Goal: Task Accomplishment & Management: Use online tool/utility

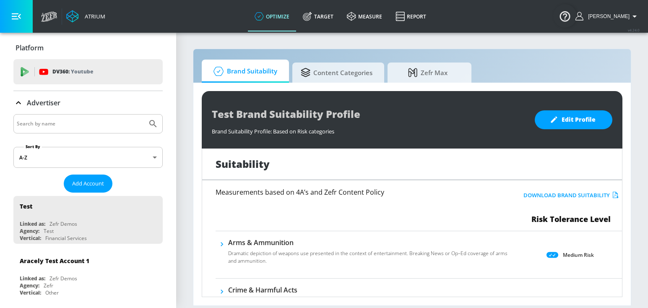
click at [117, 118] on input "Search by name" at bounding box center [80, 123] width 127 height 11
type input "a"
type input "washington lottery"
click at [144, 114] on button "Submit Search" at bounding box center [153, 123] width 18 height 18
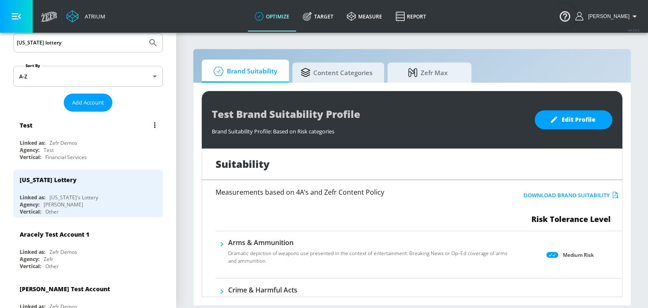
scroll to position [96, 0]
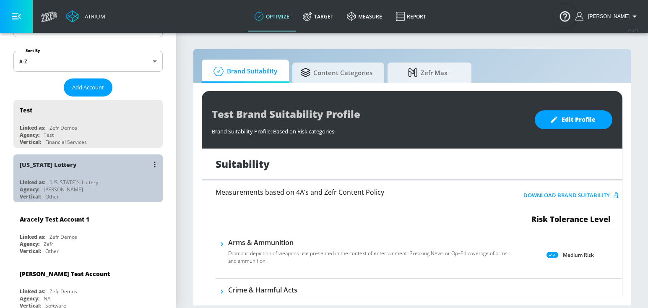
click at [113, 197] on div "Vertical: Other" at bounding box center [90, 196] width 141 height 7
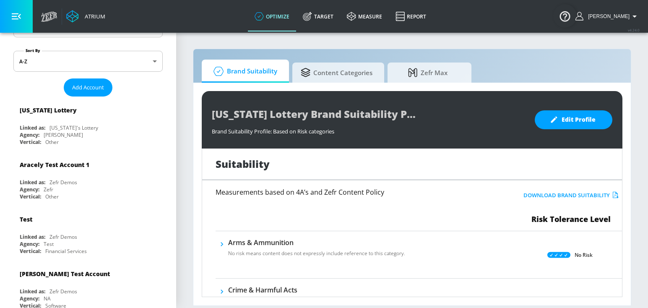
click at [332, 0] on div "optimize Target measure Report" at bounding box center [340, 16] width 185 height 33
click at [323, 17] on link "Target" at bounding box center [318, 16] width 44 height 30
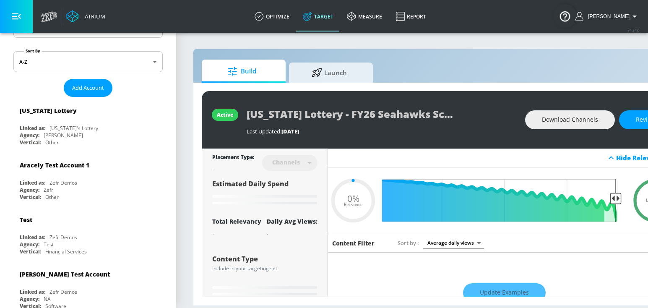
type input "0.05"
click at [308, 79] on span "Launch" at bounding box center [329, 71] width 64 height 20
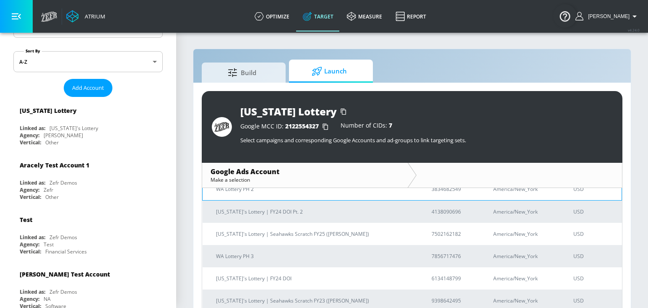
scroll to position [75, 0]
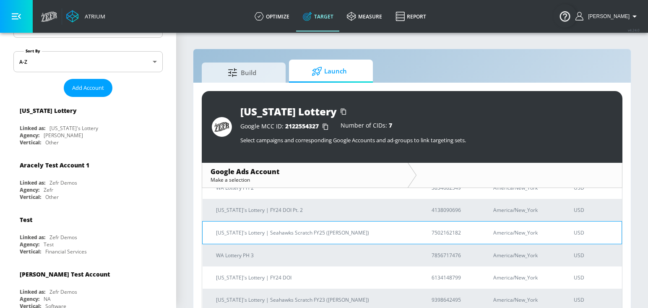
click at [283, 235] on p "Washington's Lottery | Seahawks Scratch FY25 (Wunderman Thompson)" at bounding box center [313, 232] width 195 height 9
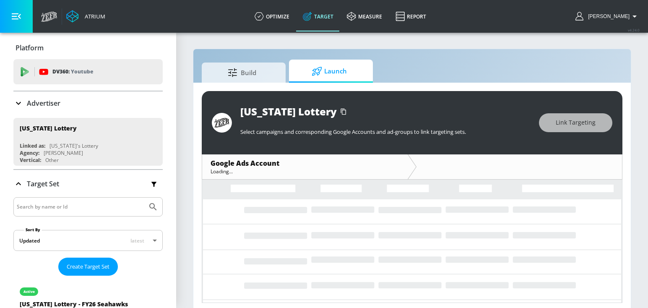
scroll to position [4, 0]
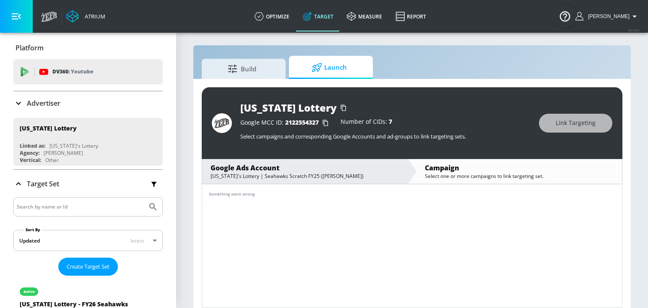
click at [248, 200] on td "Something went wrong" at bounding box center [231, 194] width 59 height 20
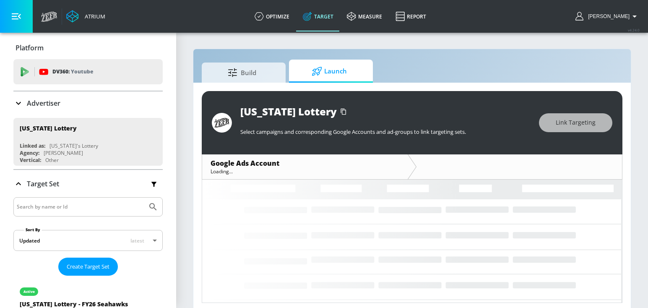
scroll to position [4, 0]
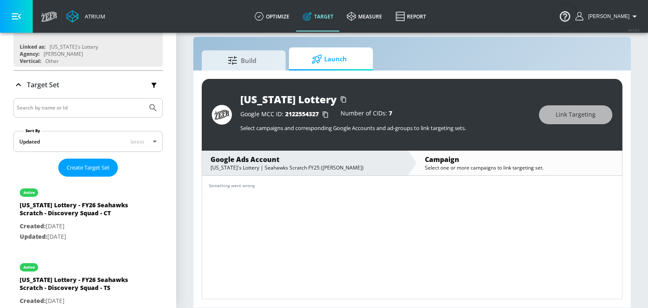
scroll to position [98, 0]
click at [264, 181] on div "Something went wrong" at bounding box center [412, 186] width 420 height 20
click at [260, 184] on td "Something went wrong" at bounding box center [231, 186] width 59 height 20
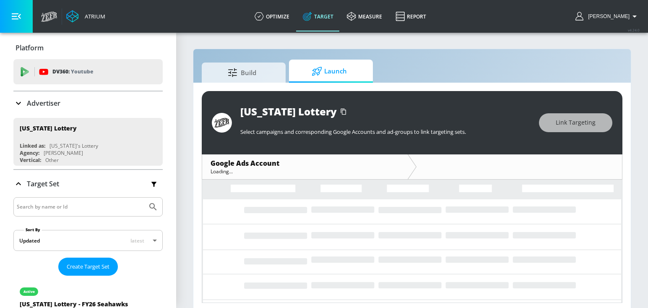
scroll to position [4, 0]
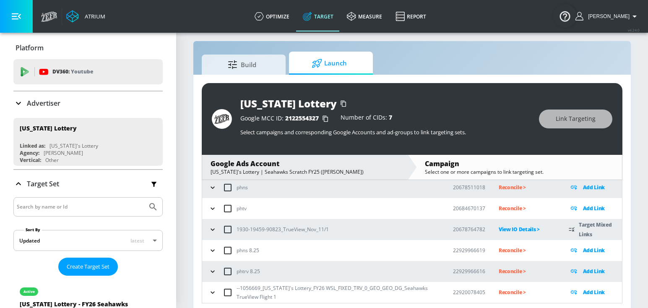
scroll to position [12, 0]
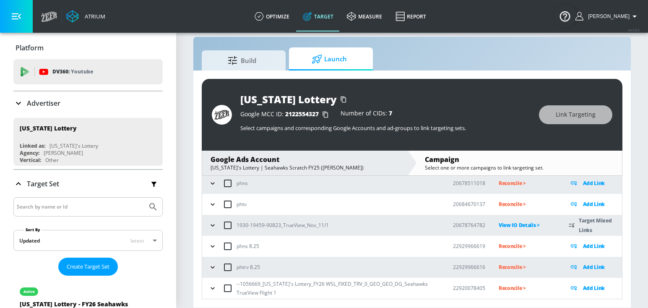
click at [213, 292] on button "button" at bounding box center [212, 288] width 13 height 13
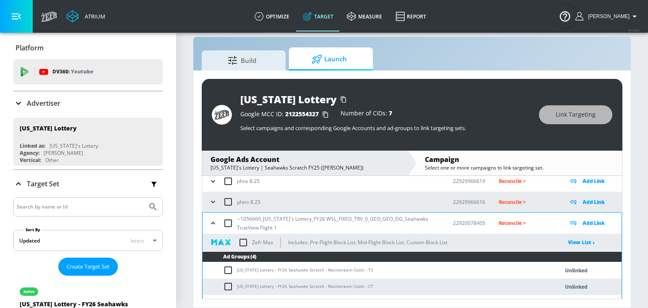
scroll to position [183, 0]
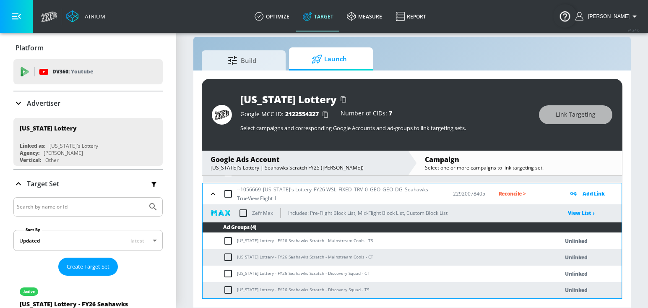
click at [232, 243] on input "checkbox" at bounding box center [230, 241] width 14 height 10
checkbox input "true"
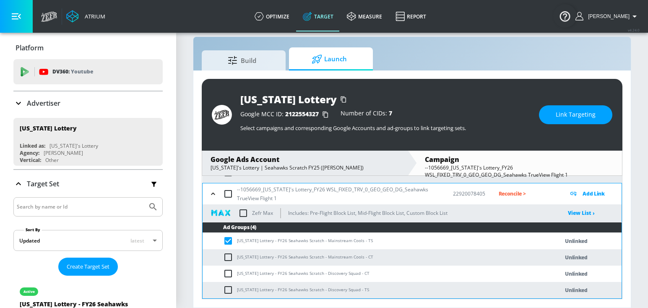
click at [266, 240] on td "Washington Lottery - FY26 Seahawks Scratch - Mainstream Cools - TS" at bounding box center [371, 241] width 339 height 16
copy td "Washington Lottery - FY26 Seahawks Scratch - Mainstream Cools - TS"
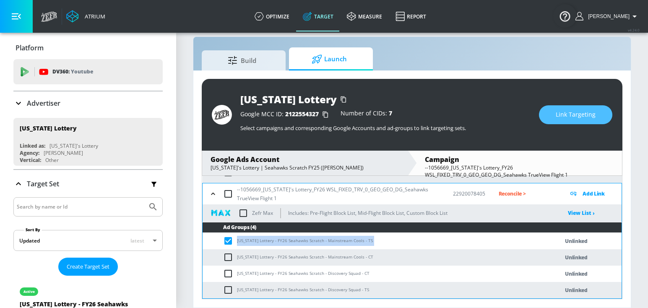
click at [561, 116] on span "Link Targeting" at bounding box center [575, 114] width 40 height 10
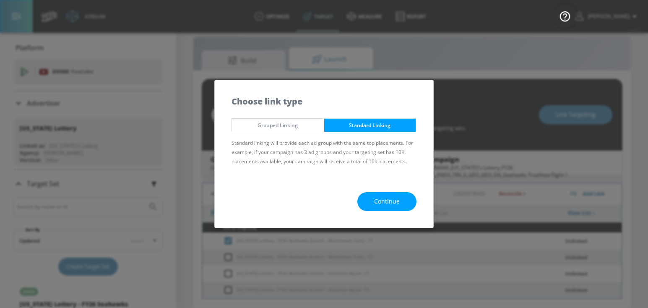
click at [391, 190] on div "Continue" at bounding box center [324, 201] width 218 height 52
click at [386, 197] on span "Continue" at bounding box center [387, 201] width 26 height 10
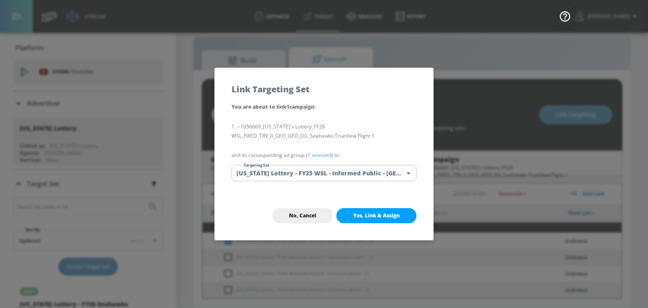
click at [355, 174] on body "Atrium optimize Target measure Report optimize Target measure Report v 4.24.0 G…" at bounding box center [324, 148] width 648 height 320
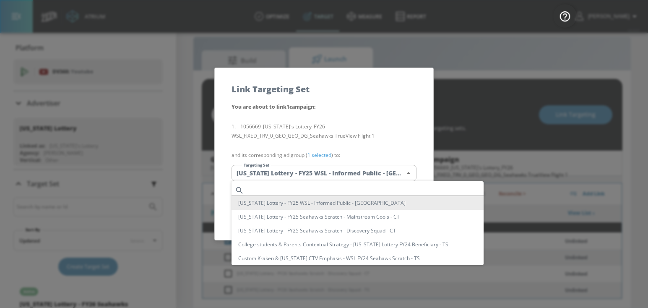
click at [312, 187] on input "text" at bounding box center [365, 189] width 236 height 11
paste input "Washington Lottery - FY26 Seahawks Scratch - Mainstream Cools - TS"
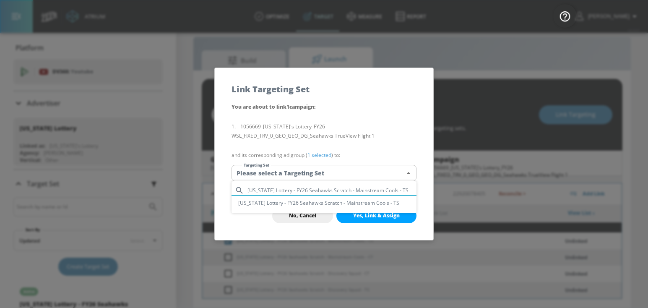
type input "Washington Lottery - FY26 Seahawks Scratch - Mainstream Cools - TS"
click at [347, 203] on li "Washington Lottery - FY26 Seahawks Scratch - Mainstream Cools - TS" at bounding box center [323, 203] width 185 height 14
type input "ed1b83f9-08ff-466a-97a9-03d85367da7e"
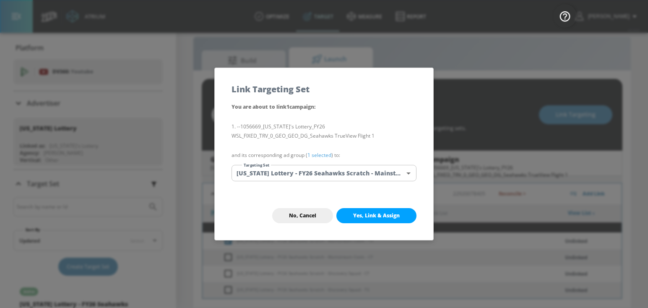
click at [370, 220] on button "Yes, Link & Assign" at bounding box center [376, 215] width 80 height 15
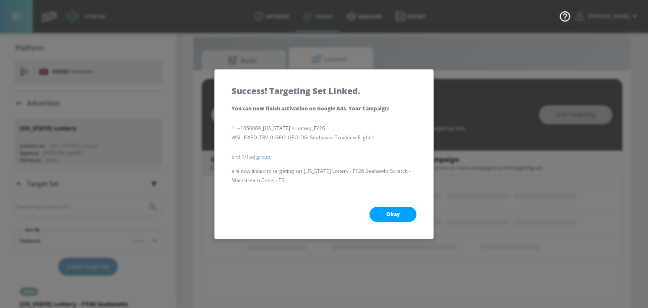
scroll to position [110, 0]
click at [382, 218] on button "Okay" at bounding box center [392, 214] width 47 height 15
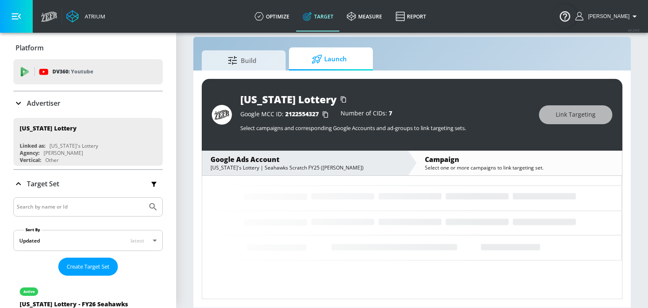
scroll to position [88, 0]
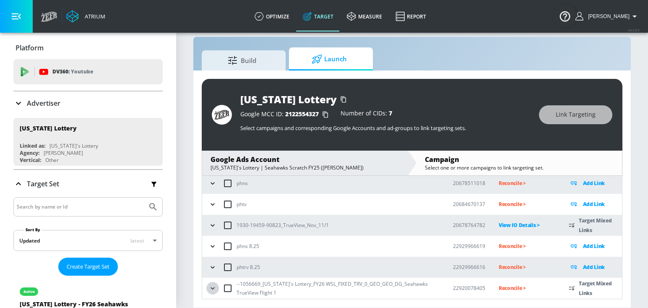
click at [214, 291] on icon "button" at bounding box center [212, 288] width 8 height 8
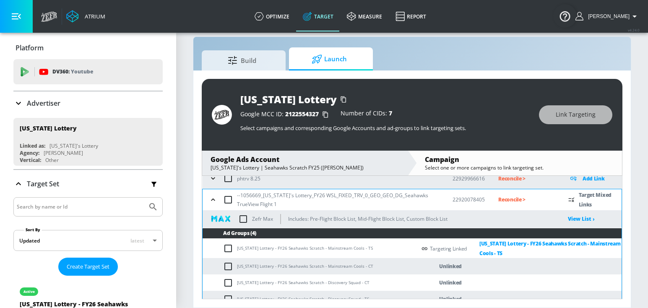
scroll to position [186, 0]
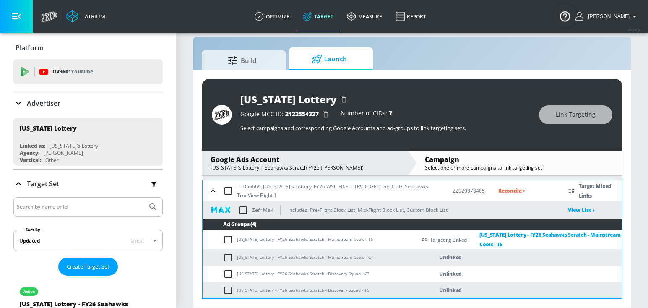
click at [260, 256] on td "Washington Lottery - FY26 Seahawks Scratch - Mainstream Cools - CT" at bounding box center [308, 257] width 213 height 16
copy td "Washington Lottery - FY26 Seahawks Scratch - Mainstream Cools - CT"
click at [228, 259] on input "checkbox" at bounding box center [230, 257] width 14 height 10
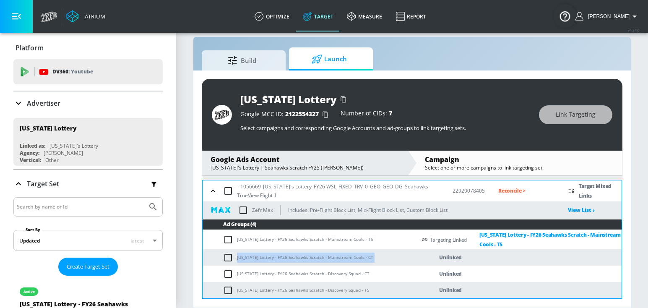
checkbox input "true"
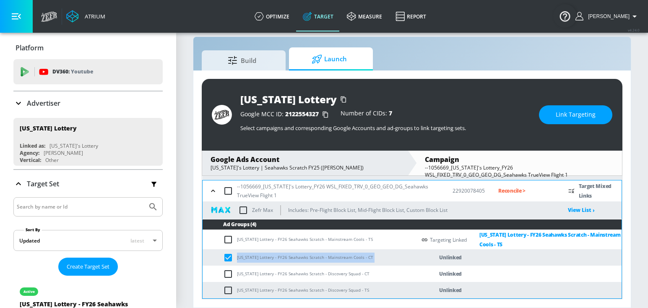
click at [568, 117] on span "Link Targeting" at bounding box center [575, 114] width 40 height 10
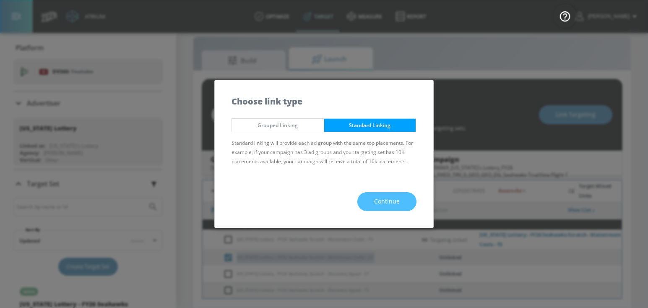
click at [378, 203] on span "Continue" at bounding box center [387, 201] width 26 height 10
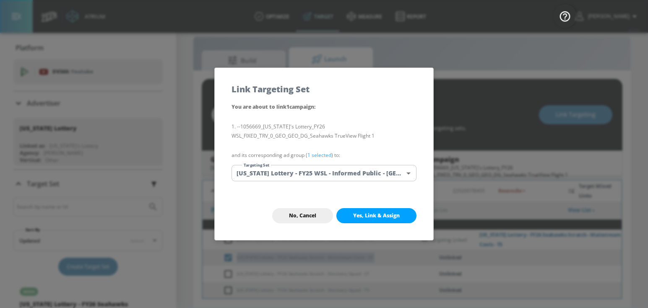
click at [344, 175] on body "Atrium optimize Target measure Report optimize Target measure Report v 4.24.0 G…" at bounding box center [324, 148] width 648 height 320
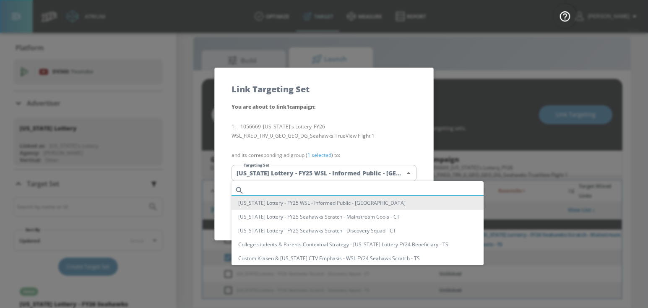
click at [329, 189] on input "text" at bounding box center [365, 189] width 236 height 11
paste input "Washington Lottery - FY26 Seahawks Scratch - Mainstream Cools - CT"
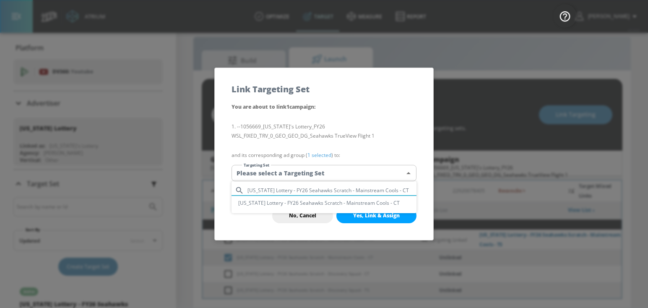
type input "Washington Lottery - FY26 Seahawks Scratch - Mainstream Cools - CT"
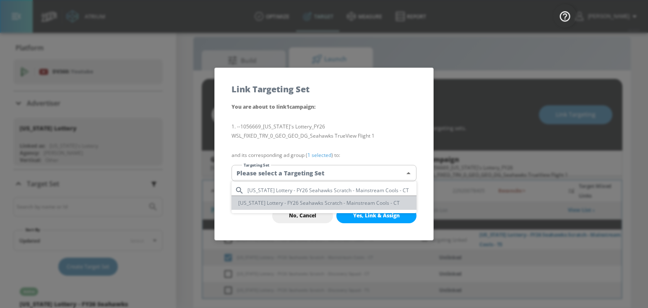
click at [325, 203] on li "Washington Lottery - FY26 Seahawks Scratch - Mainstream Cools - CT" at bounding box center [323, 203] width 185 height 14
type input "47756404-182c-4f26-86a2-c5d02571bca2"
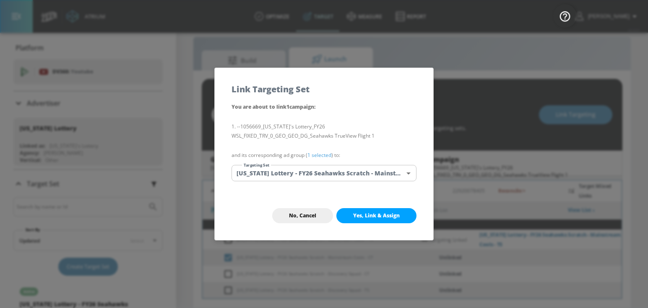
click at [376, 222] on button "Yes, Link & Assign" at bounding box center [376, 215] width 80 height 15
checkbox input "false"
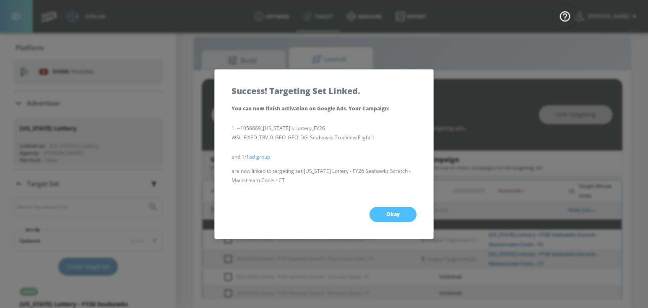
click at [395, 215] on span "Okay" at bounding box center [392, 214] width 13 height 7
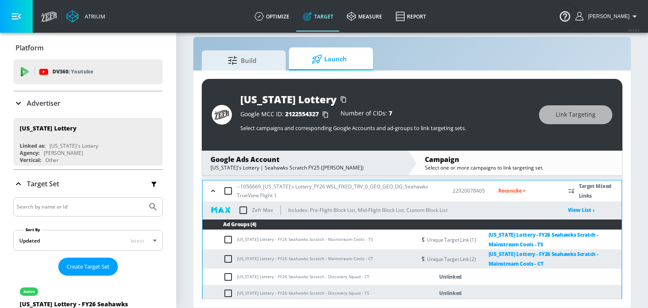
scroll to position [189, 0]
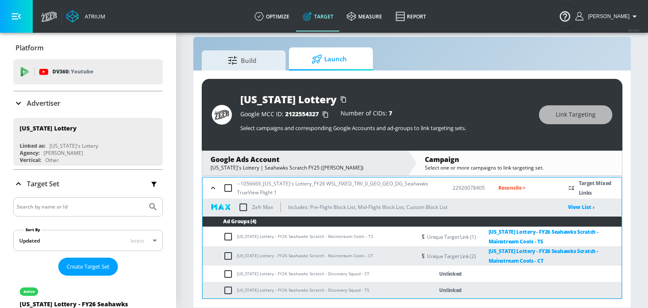
click at [228, 271] on input "checkbox" at bounding box center [230, 274] width 14 height 10
checkbox input "true"
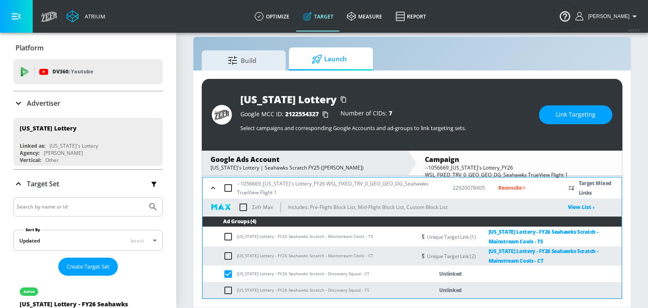
click at [293, 273] on td "Washington Lottery - FY26 Seahawks Scratch - Discovery Squad - CT" at bounding box center [308, 273] width 213 height 16
copy td "Washington Lottery - FY26 Seahawks Scratch - Discovery Squad - CT"
click at [589, 120] on button "Link Targeting" at bounding box center [575, 114] width 73 height 19
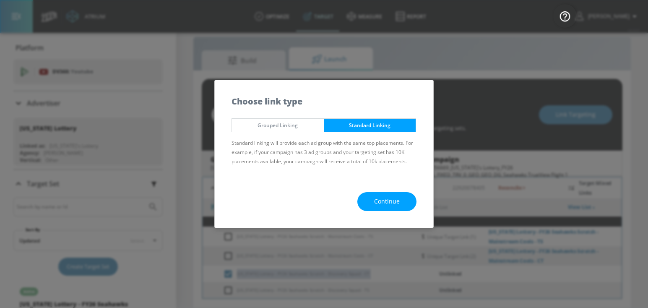
click at [406, 202] on button "Continue" at bounding box center [386, 201] width 59 height 19
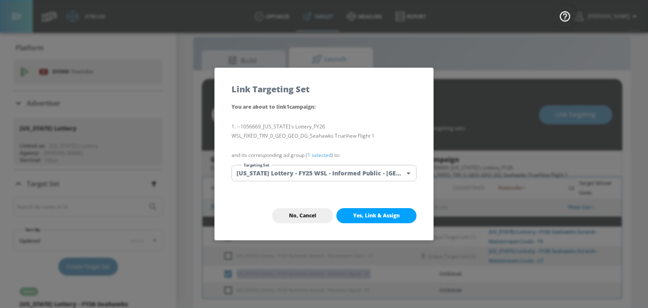
click at [381, 180] on body "Atrium optimize Target measure Report optimize Target measure Report v 4.24.0 G…" at bounding box center [324, 148] width 648 height 320
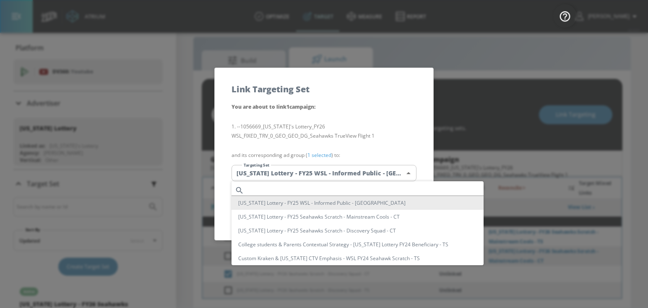
click at [302, 186] on input "text" at bounding box center [365, 189] width 236 height 11
paste input "Washington Lottery - FY26 Seahawks Scratch - Discovery Squad - CT"
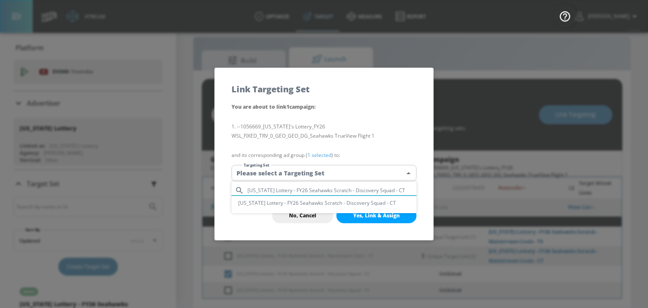
type input "Washington Lottery - FY26 Seahawks Scratch - Discovery Squad - CT"
click at [345, 203] on li "Washington Lottery - FY26 Seahawks Scratch - Discovery Squad - CT" at bounding box center [323, 203] width 185 height 14
type input "8f0278b3-f8af-4733-8b40-2043e68f6d4e"
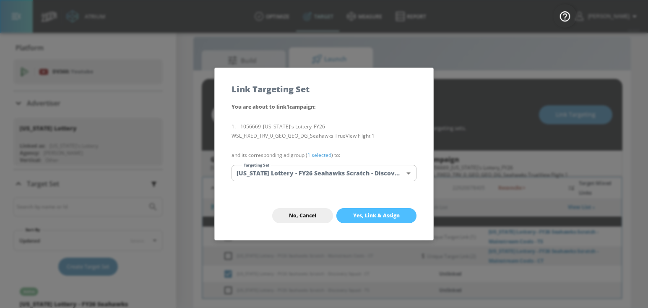
click at [353, 215] on span "Yes, Link & Assign" at bounding box center [376, 215] width 47 height 7
checkbox input "false"
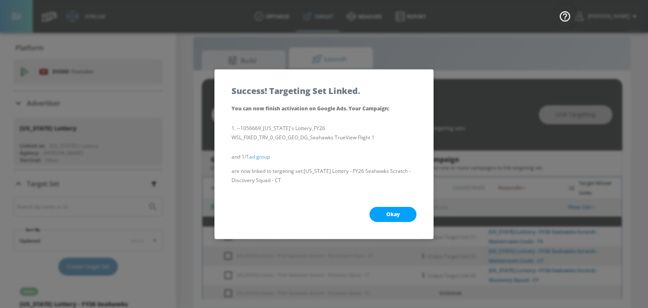
click at [390, 207] on button "Okay" at bounding box center [392, 214] width 47 height 15
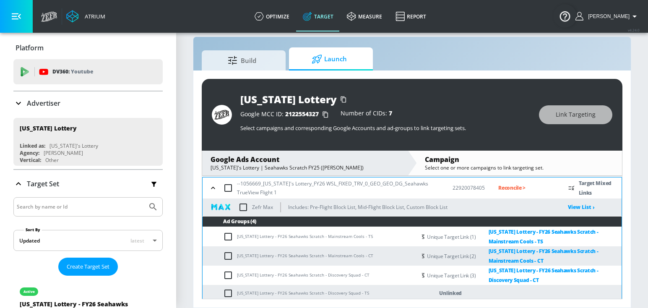
scroll to position [192, 0]
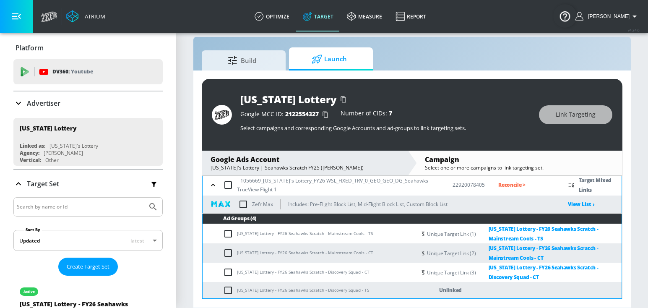
click at [228, 288] on input "checkbox" at bounding box center [230, 290] width 14 height 10
checkbox input "true"
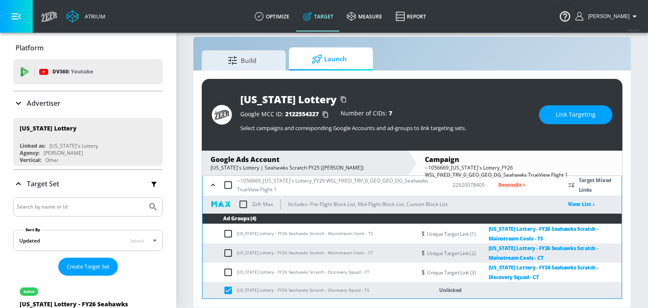
click at [252, 289] on td "Washington Lottery - FY26 Seahawks Scratch - Discovery Squad - TS" at bounding box center [308, 290] width 213 height 16
copy td "Washington Lottery - FY26 Seahawks Scratch - Discovery Squad - TS"
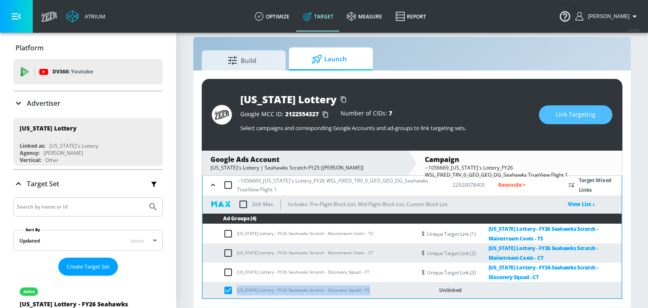
click at [574, 116] on span "Link Targeting" at bounding box center [575, 114] width 40 height 10
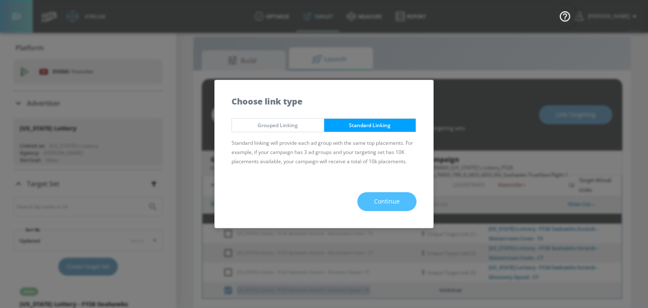
click at [374, 200] on span "Continue" at bounding box center [387, 201] width 26 height 10
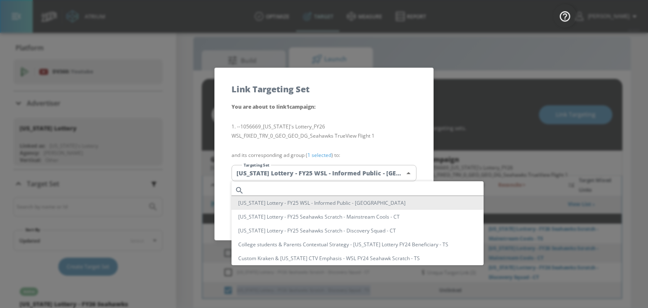
click at [346, 175] on body "Atrium optimize Target measure Report optimize Target measure Report v 4.24.0 G…" at bounding box center [324, 148] width 648 height 320
click at [333, 187] on input "text" at bounding box center [365, 189] width 236 height 11
paste input "Washington Lottery - FY26 Seahawks Scratch - Discovery Squad - TS"
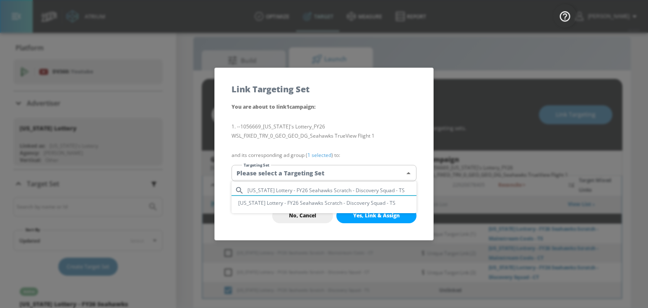
type input "Washington Lottery - FY26 Seahawks Scratch - Discovery Squad - TS"
click at [324, 202] on li "Washington Lottery - FY26 Seahawks Scratch - Discovery Squad - TS" at bounding box center [323, 203] width 185 height 14
type input "0e6aedad-4c30-45d5-85a2-0214e1aa2a41"
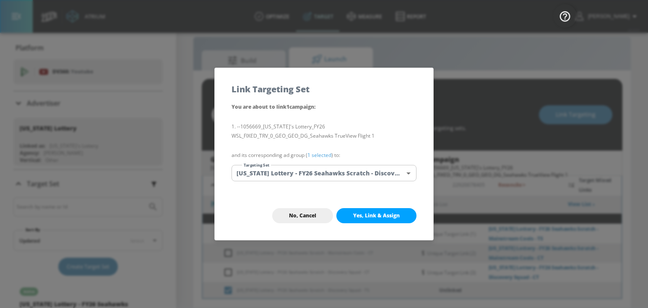
click at [355, 219] on button "Yes, Link & Assign" at bounding box center [376, 215] width 80 height 15
checkbox input "false"
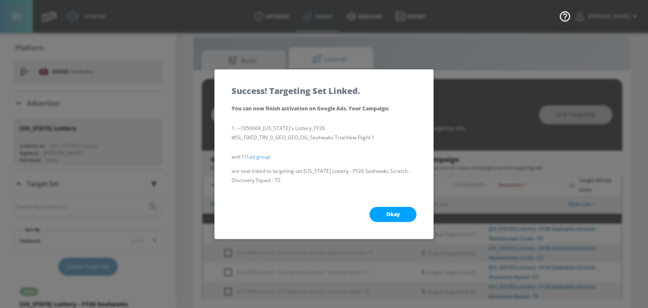
click at [387, 212] on span "Okay" at bounding box center [392, 214] width 13 height 7
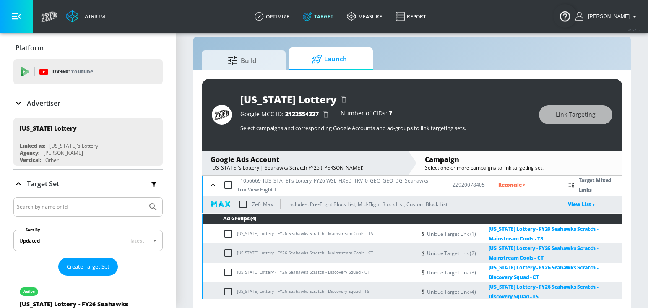
click at [503, 186] on p "Reconcile >" at bounding box center [526, 185] width 57 height 10
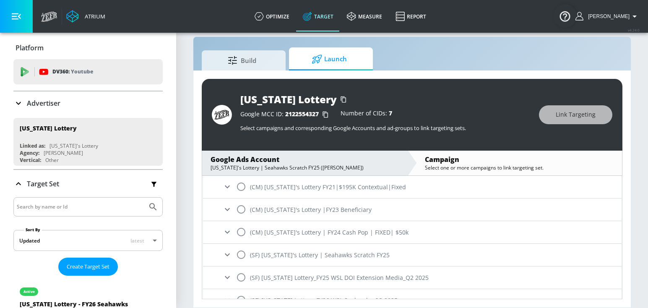
scroll to position [246, 0]
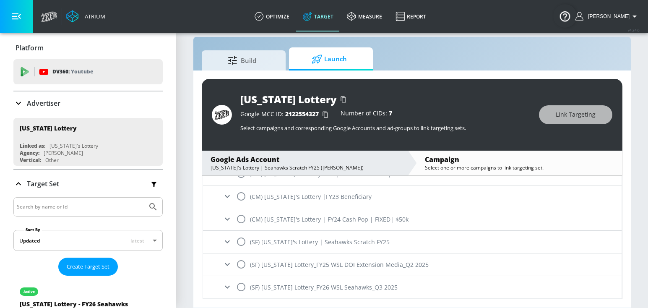
click at [234, 240] on input "radio" at bounding box center [241, 242] width 18 height 18
radio input "true"
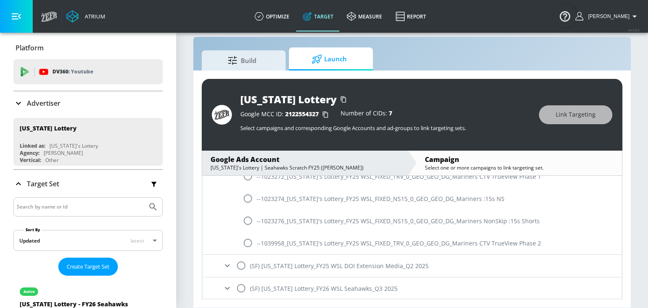
scroll to position [569, 0]
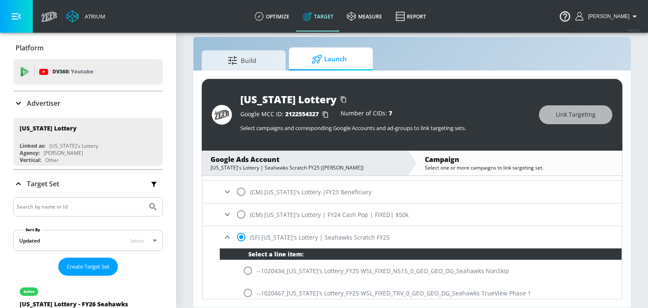
click at [227, 236] on icon at bounding box center [227, 236] width 5 height 3
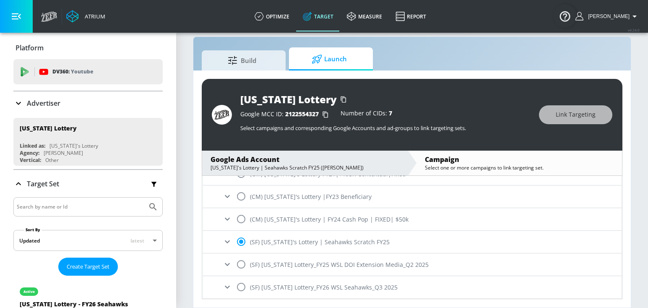
scroll to position [246, 0]
click at [228, 282] on icon at bounding box center [227, 287] width 10 height 10
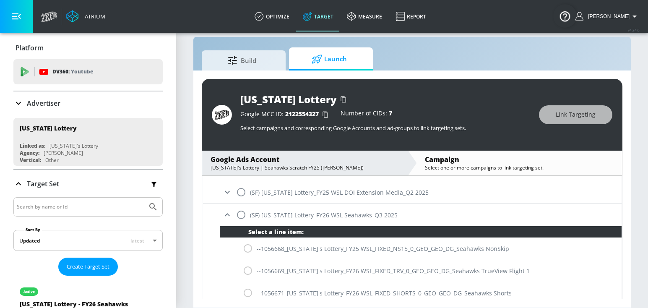
scroll to position [347, 0]
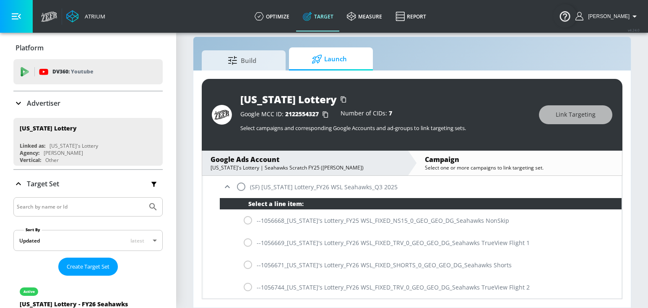
click at [249, 242] on div "--1056669_Washington's Lottery_FY26 WSL_FIXED_TRV_0_GEO_GEO_DG_Seahawks TrueVie…" at bounding box center [421, 242] width 402 height 22
click at [246, 241] on div "--1056669_Washington's Lottery_FY26 WSL_FIXED_TRV_0_GEO_GEO_DG_Seahawks TrueVie…" at bounding box center [421, 242] width 402 height 22
click at [246, 243] on div "--1056669_Washington's Lottery_FY26 WSL_FIXED_TRV_0_GEO_GEO_DG_Seahawks TrueVie…" at bounding box center [421, 242] width 402 height 22
click at [246, 190] on input "radio" at bounding box center [241, 187] width 18 height 18
radio input "true"
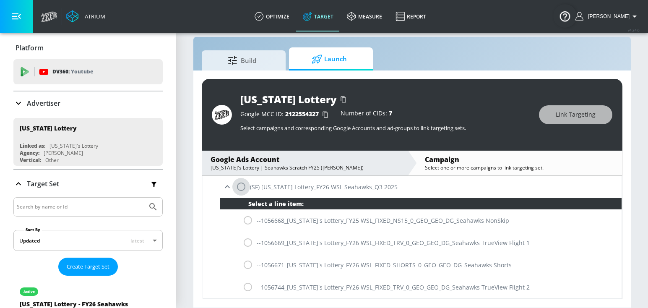
radio input "false"
click at [245, 244] on input "radio" at bounding box center [248, 242] width 18 height 18
radio input "true"
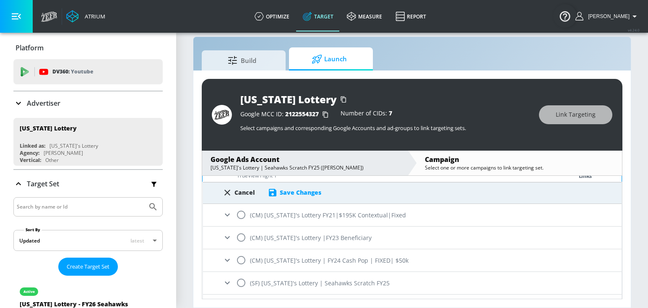
scroll to position [164, 0]
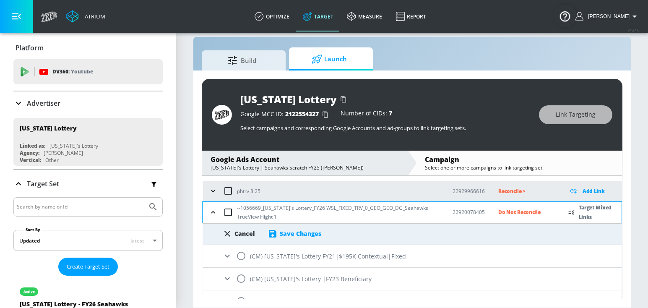
click at [289, 234] on div "Save Changes" at bounding box center [300, 233] width 41 height 8
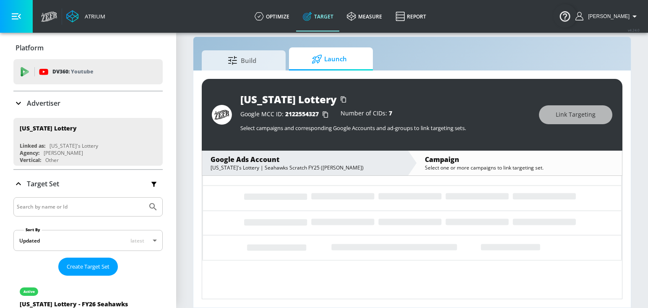
scroll to position [88, 0]
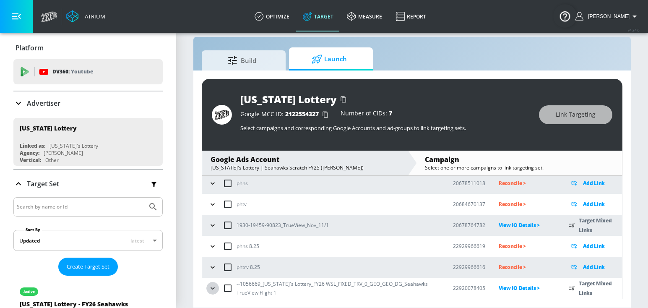
click at [212, 282] on button "button" at bounding box center [212, 288] width 13 height 13
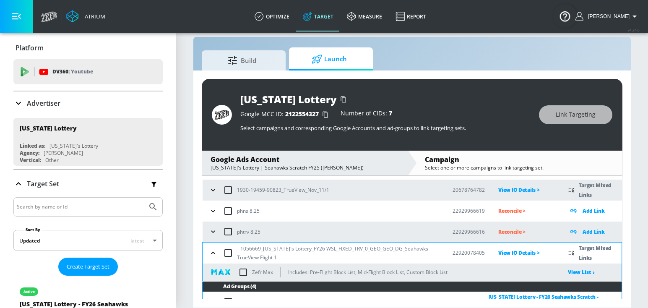
scroll to position [155, 0]
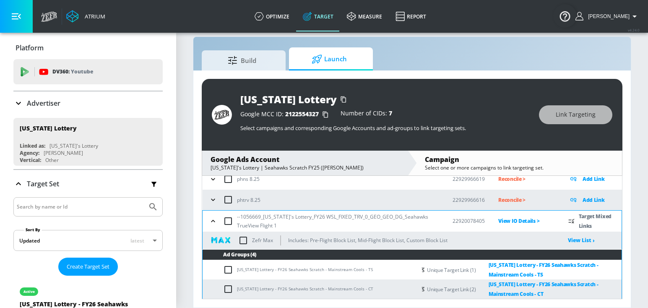
click at [247, 239] on input "checkbox" at bounding box center [243, 240] width 18 height 18
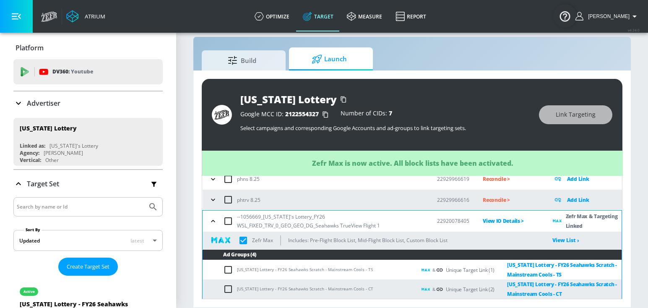
checkbox input "true"
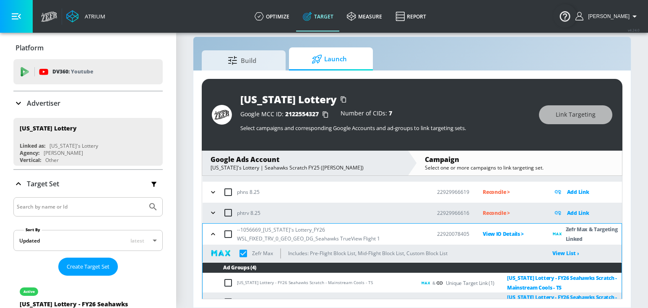
scroll to position [136, 0]
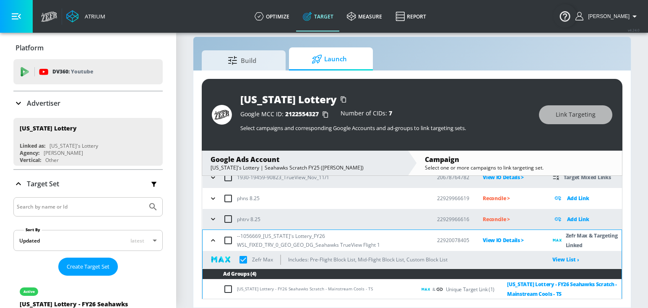
click at [205, 245] on td "--1056669_Washington's Lottery_FY26 WSL_FIXED_TRV_0_GEO_GEO_DG_Seahawks TrueVie…" at bounding box center [312, 240] width 221 height 21
click at [212, 243] on icon "button" at bounding box center [213, 240] width 8 height 8
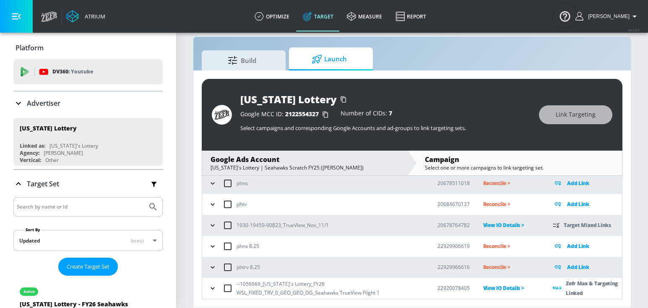
scroll to position [88, 0]
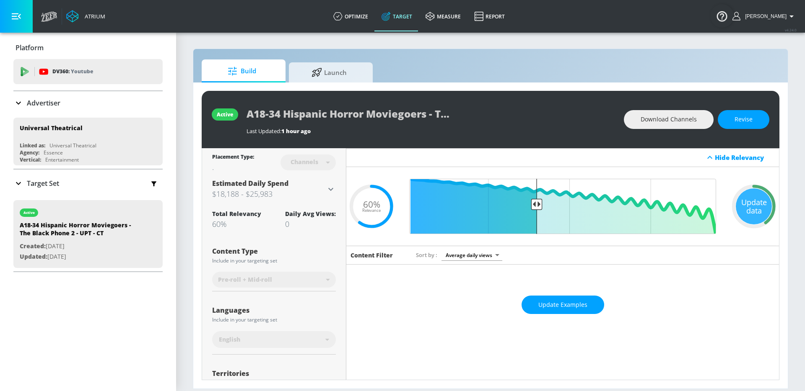
click at [317, 189] on h3 "$18,188 - $25,983" at bounding box center [269, 194] width 114 height 12
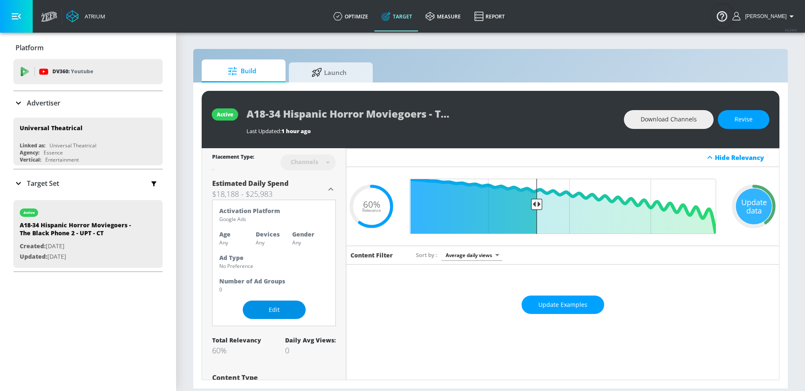
click at [289, 303] on button "Edit" at bounding box center [274, 310] width 63 height 19
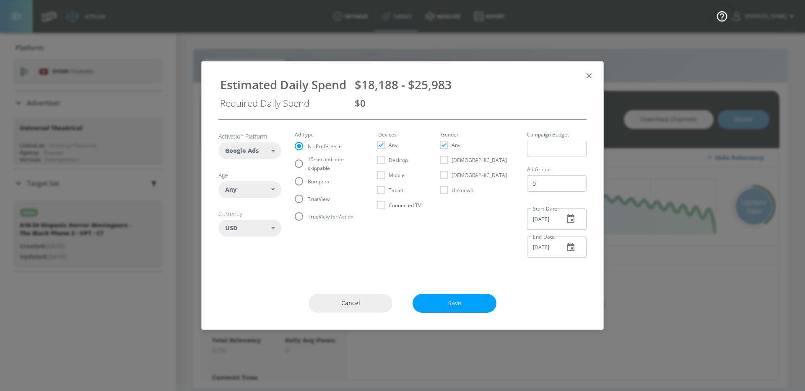
click at [264, 194] on div "Any" at bounding box center [248, 190] width 46 height 8
click at [251, 244] on div "18-24" at bounding box center [246, 244] width 15 height 8
checkbox input "false"
checkbox input "true"
click at [250, 256] on div "25-34" at bounding box center [246, 259] width 15 height 8
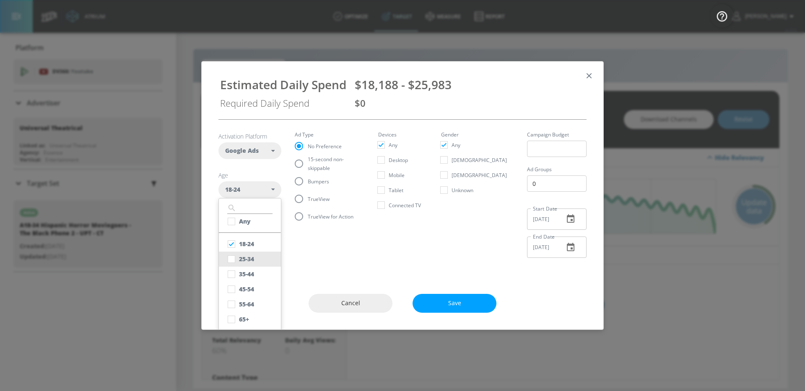
checkbox input "true"
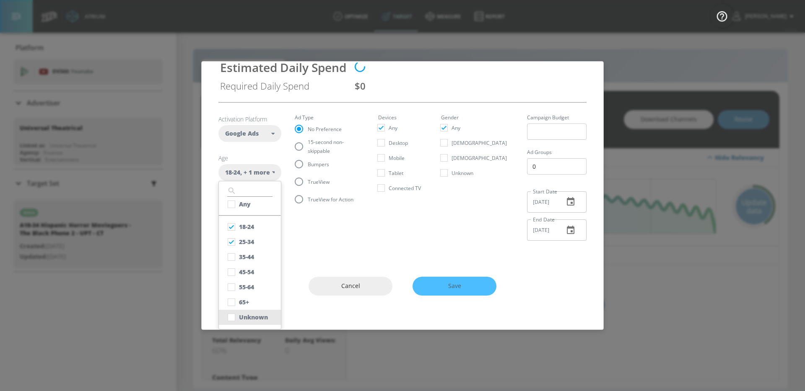
click at [246, 315] on div "Unknown" at bounding box center [253, 317] width 29 height 8
checkbox input "true"
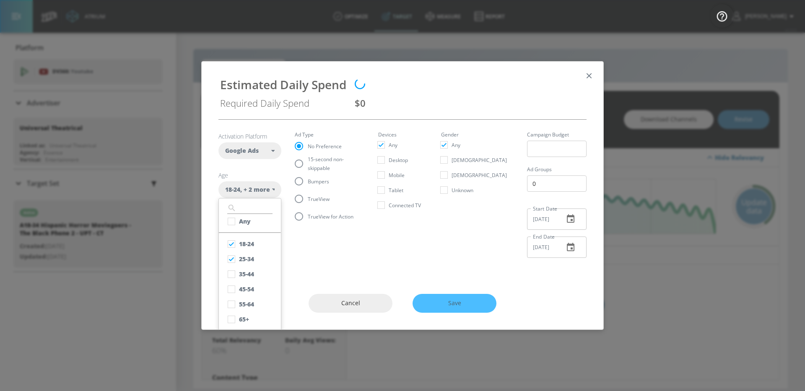
click at [308, 180] on fieldset "Ad Type No Preference 15-second non-skippable Bumpers TrueView TrueView for Act…" at bounding box center [330, 178] width 70 height 93
click at [298, 199] on input "TrueView" at bounding box center [299, 199] width 18 height 18
radio input "true"
radio input "false"
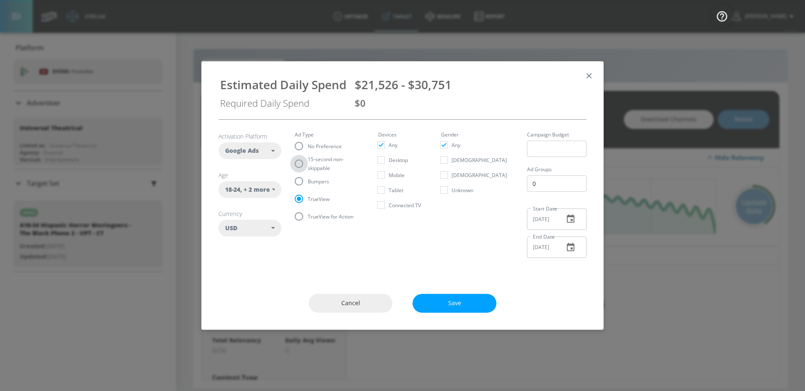
click at [307, 166] on input "15-second non-skippable" at bounding box center [299, 164] width 18 height 18
radio input "true"
radio input "false"
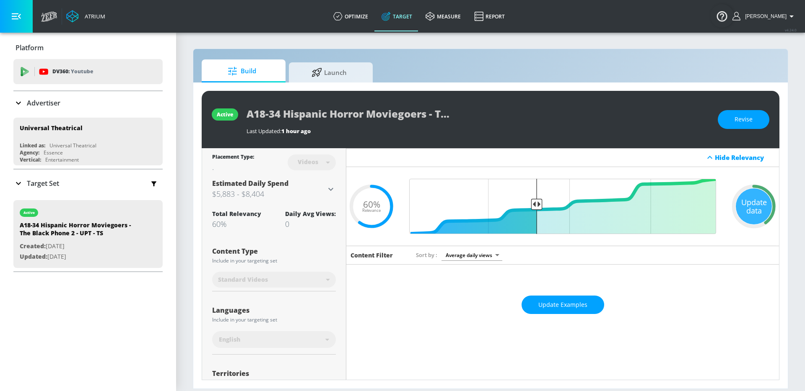
click at [315, 197] on h3 "$5,883 - $8,404" at bounding box center [269, 194] width 114 height 12
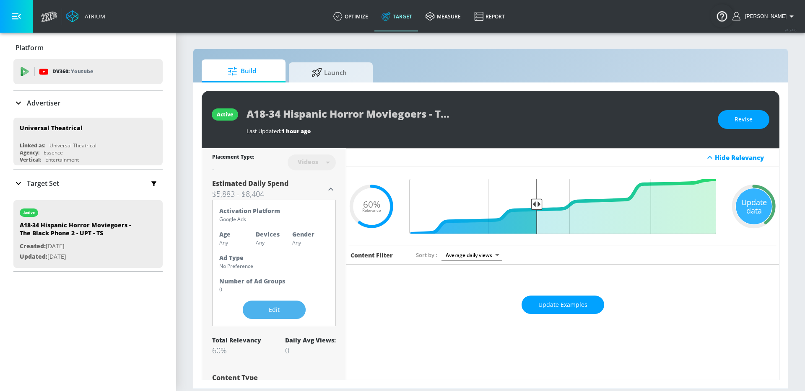
click at [263, 303] on button "Edit" at bounding box center [274, 310] width 63 height 19
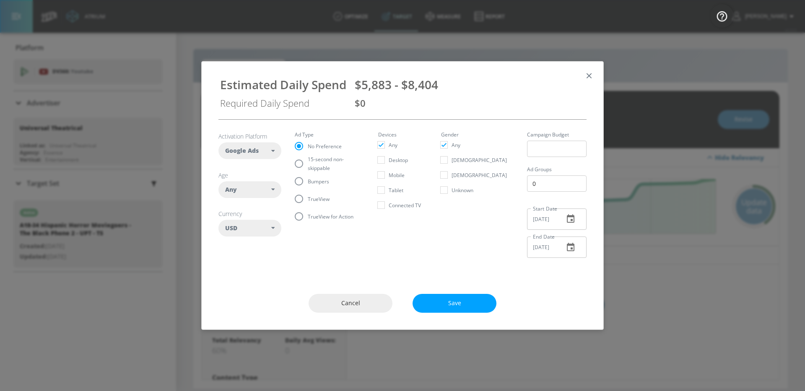
click at [257, 176] on h6 "Age" at bounding box center [249, 175] width 63 height 8
click at [256, 184] on div "Any" at bounding box center [249, 189] width 63 height 17
click at [245, 241] on div "18-24" at bounding box center [246, 244] width 15 height 8
checkbox input "false"
checkbox input "true"
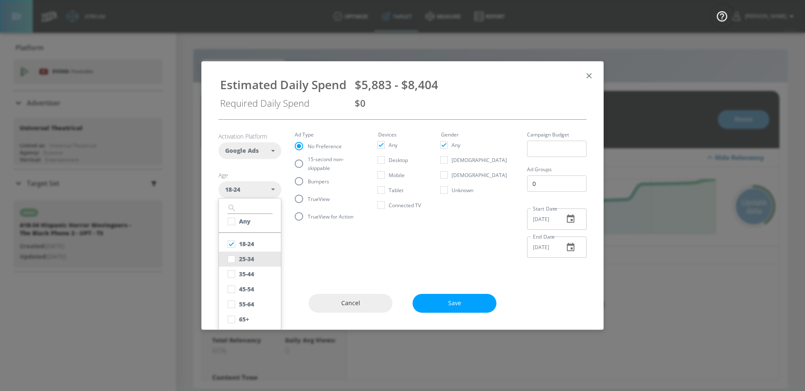
click at [244, 256] on div "25-34" at bounding box center [246, 259] width 15 height 8
checkbox input "true"
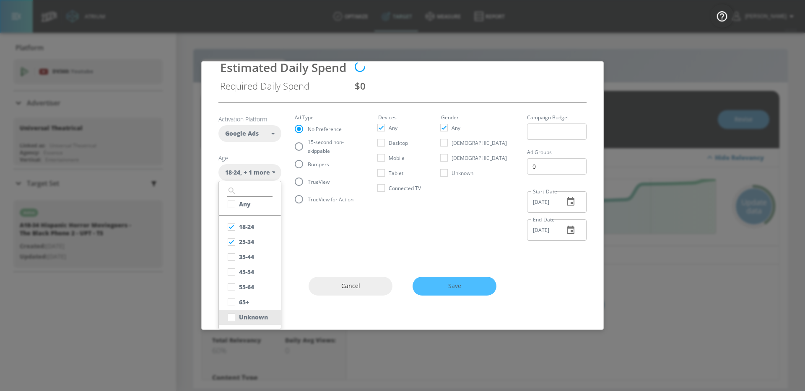
click at [240, 314] on div "Unknown" at bounding box center [253, 317] width 29 height 8
checkbox input "true"
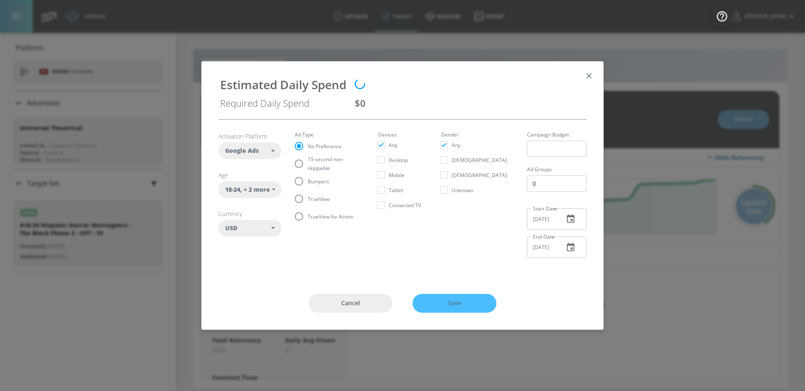
click at [299, 186] on fieldset "Ad Type No Preference 15-second non-skippable Bumpers TrueView TrueView for Act…" at bounding box center [330, 178] width 70 height 93
click at [308, 195] on span "TrueView" at bounding box center [319, 199] width 22 height 9
click at [308, 195] on input "TrueView" at bounding box center [299, 199] width 18 height 18
radio input "true"
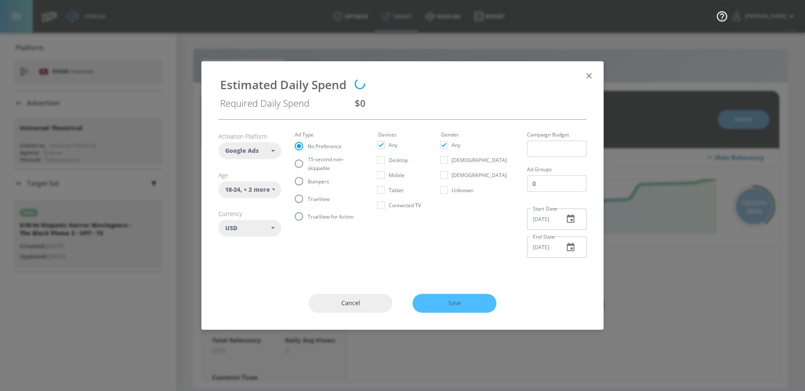
radio input "false"
click at [302, 166] on input "15-second non-skippable" at bounding box center [299, 164] width 18 height 18
radio input "true"
radio input "false"
